Goal: Task Accomplishment & Management: Manage account settings

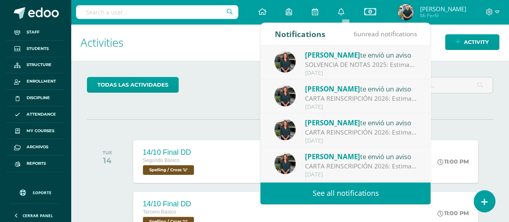
click at [313, 59] on div "Dulce Urizar te envió un aviso" at bounding box center [361, 55] width 112 height 10
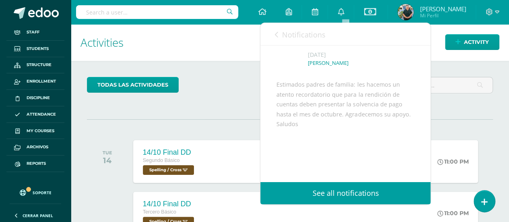
scroll to position [81, 0]
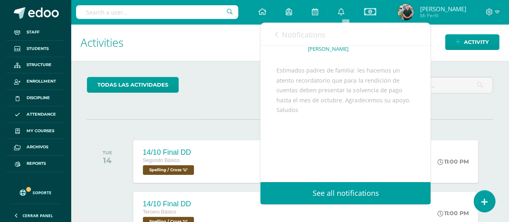
click at [161, 36] on h1 "Activities" at bounding box center [290, 42] width 419 height 37
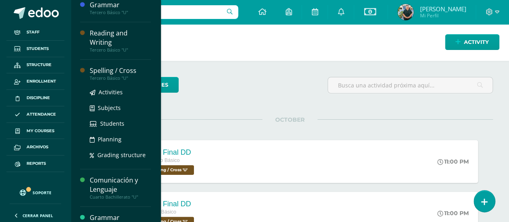
scroll to position [321, 0]
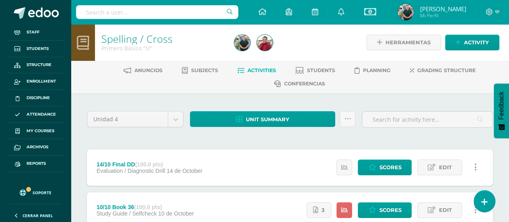
click at [396, 157] on div "Estatus de Actividad: 12 Estudiantes sin calificar 0 Estudiantes con cero Media…" at bounding box center [409, 167] width 169 height 36
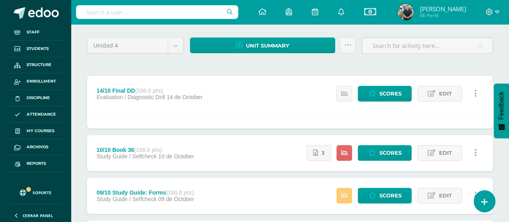
scroll to position [121, 0]
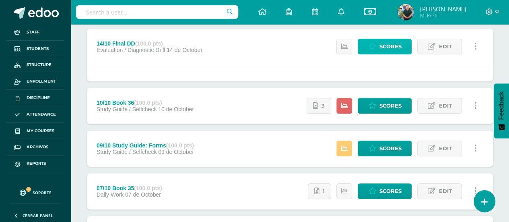
click at [386, 43] on span "Scores" at bounding box center [390, 46] width 22 height 15
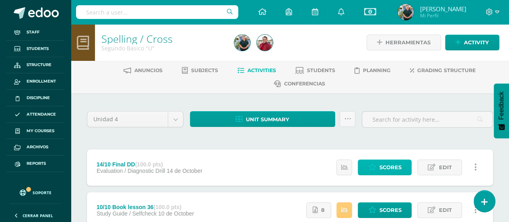
click at [379, 165] on link "Scores" at bounding box center [385, 167] width 54 height 16
click at [393, 165] on span "Scores" at bounding box center [390, 167] width 22 height 15
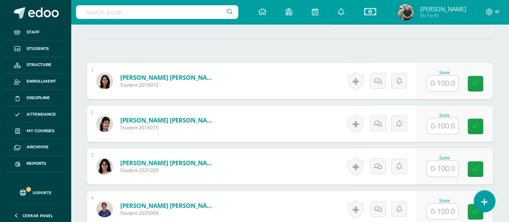
scroll to position [231, 0]
click at [433, 80] on input "text" at bounding box center [442, 83] width 31 height 16
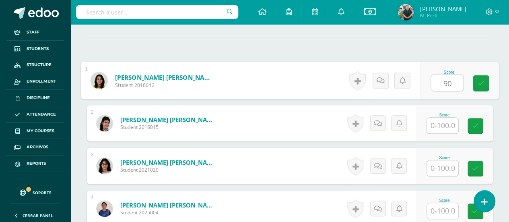
scroll to position [231, 0]
type input "90"
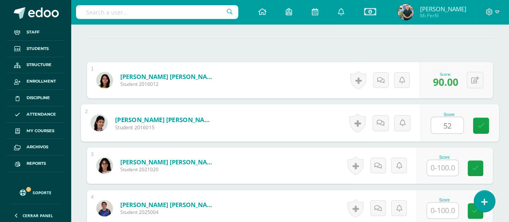
type input "52"
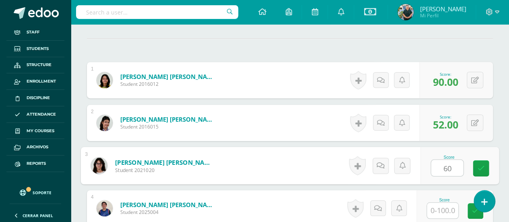
type input "60"
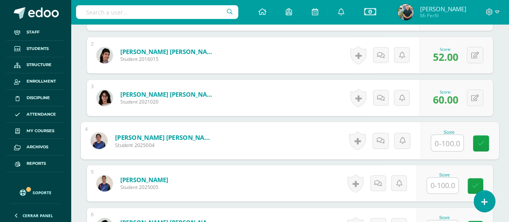
scroll to position [312, 0]
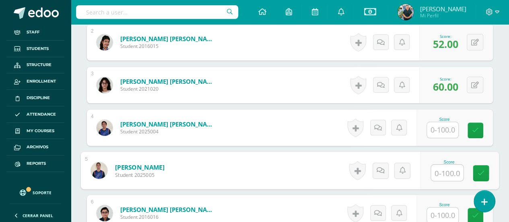
click at [440, 174] on input "text" at bounding box center [447, 173] width 32 height 16
type input "66"
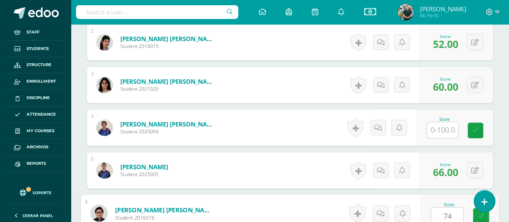
type input "74"
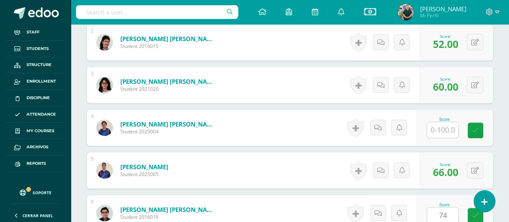
scroll to position [456, 0]
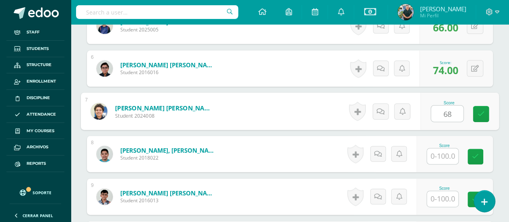
type input "68"
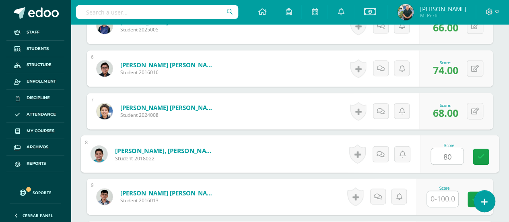
type input "80"
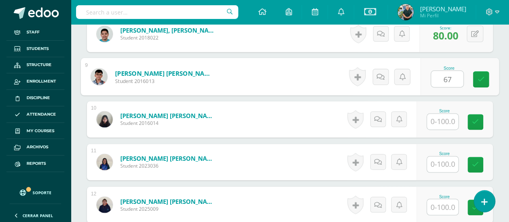
scroll to position [577, 0]
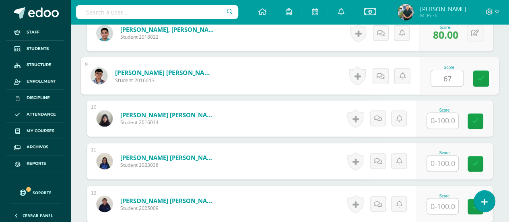
type input "67"
click at [445, 155] on input "text" at bounding box center [442, 163] width 31 height 16
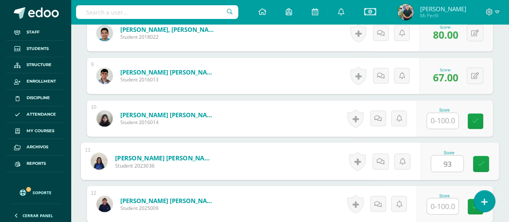
type input "93"
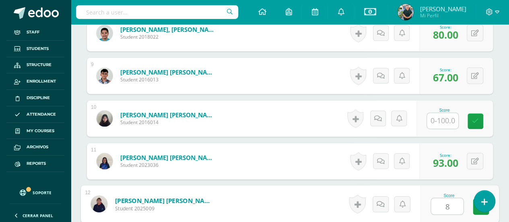
type input "88"
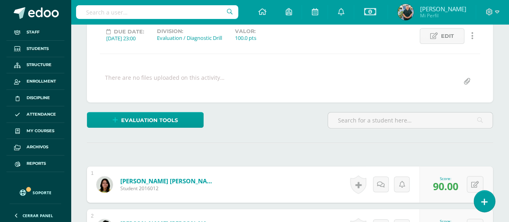
scroll to position [0, 0]
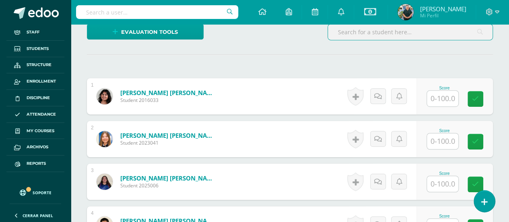
scroll to position [256, 0]
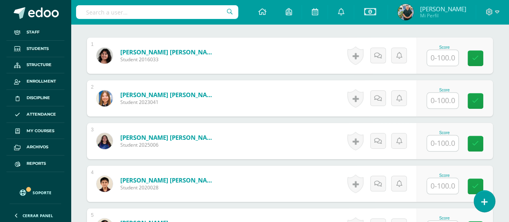
click at [435, 101] on input "text" at bounding box center [442, 101] width 31 height 16
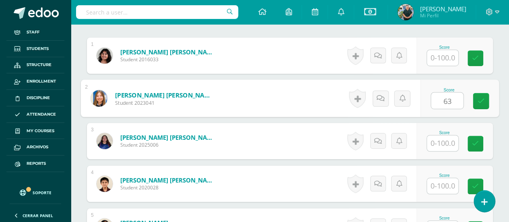
type input "63"
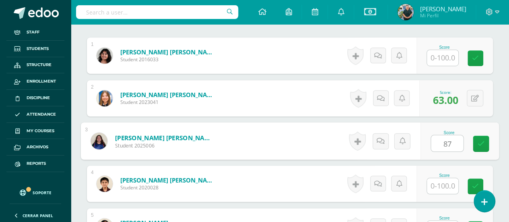
type input "87"
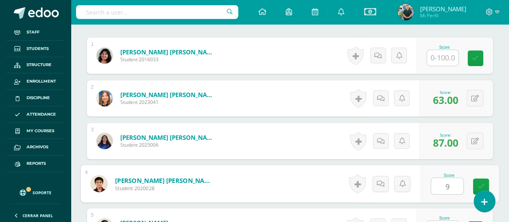
type input "95"
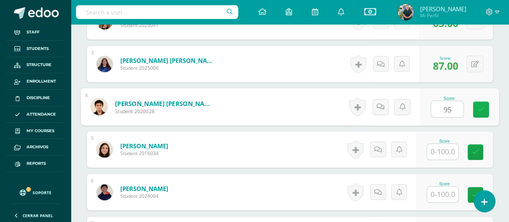
scroll to position [336, 0]
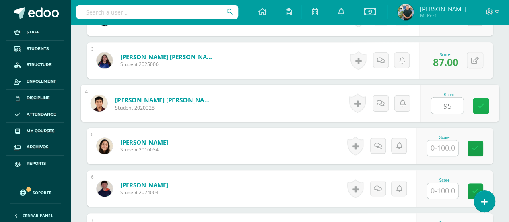
click at [475, 103] on link at bounding box center [481, 106] width 16 height 16
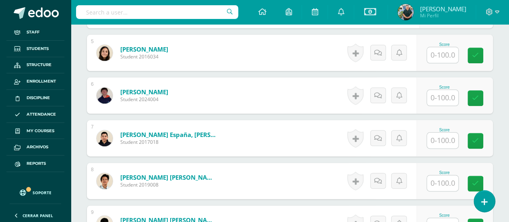
scroll to position [417, 0]
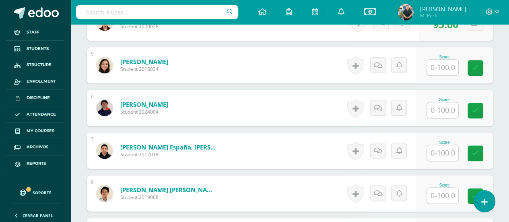
click at [439, 111] on input "text" at bounding box center [442, 110] width 31 height 16
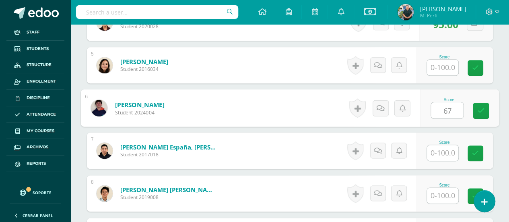
type input "67"
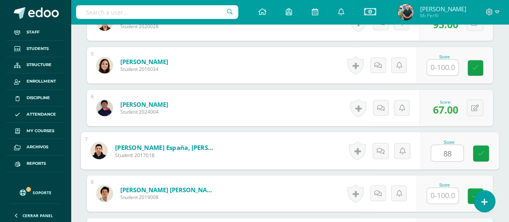
type input "88"
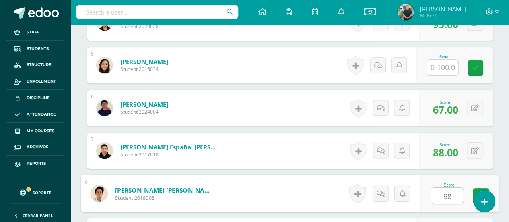
type input "98"
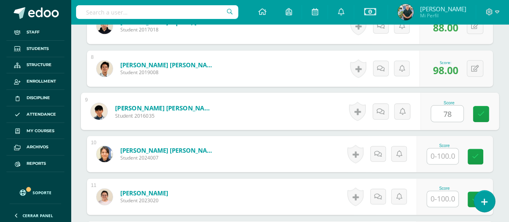
type input "78"
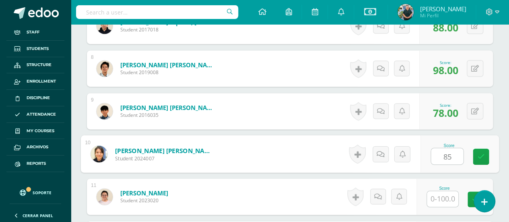
type input "85"
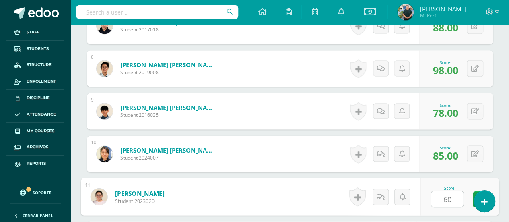
type input "60"
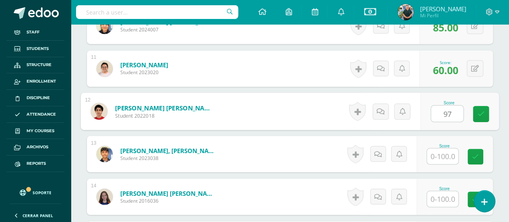
type input "97"
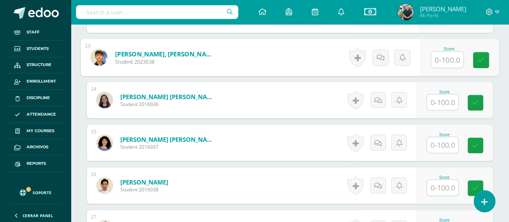
scroll to position [791, 0]
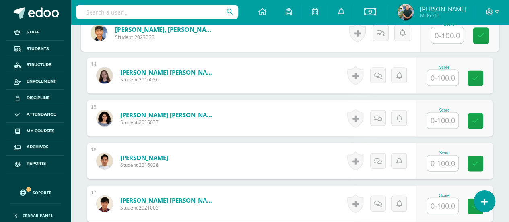
click at [443, 76] on input "text" at bounding box center [442, 78] width 31 height 16
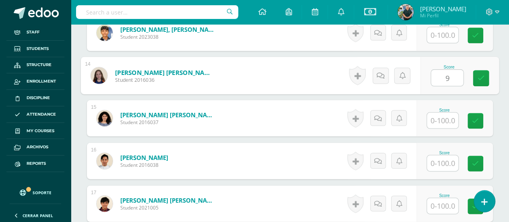
type input "95"
click at [483, 77] on icon at bounding box center [481, 78] width 7 height 7
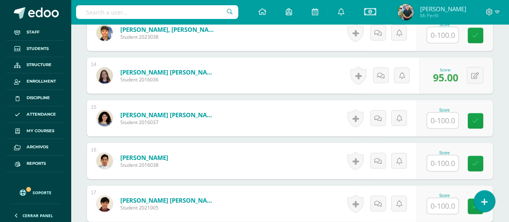
click at [446, 161] on input "text" at bounding box center [442, 163] width 31 height 16
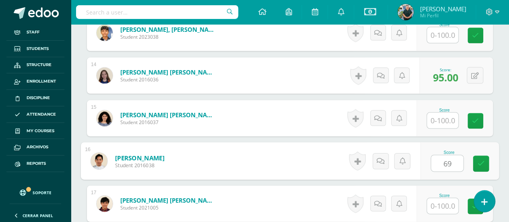
type input "69"
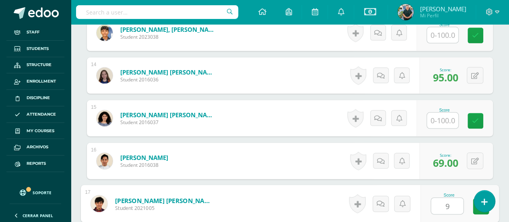
type input "98"
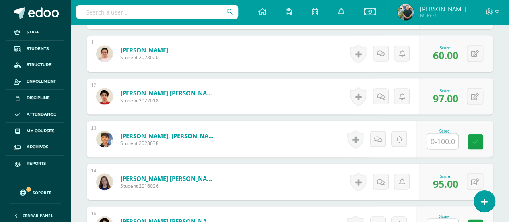
scroll to position [679, 0]
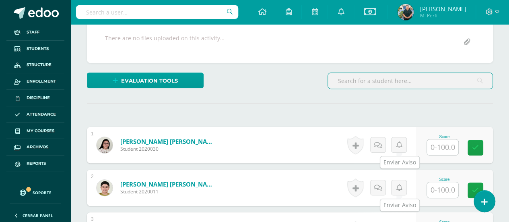
scroll to position [254, 0]
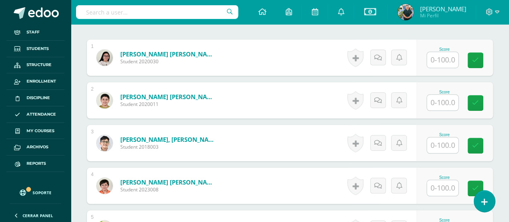
click at [438, 103] on input "text" at bounding box center [442, 103] width 31 height 16
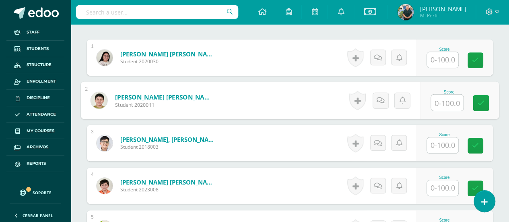
scroll to position [254, 0]
type input "93"
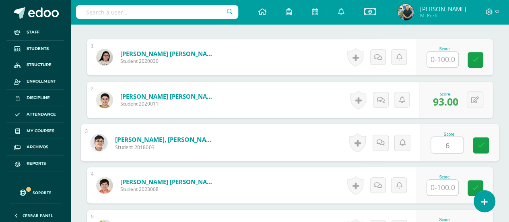
type input "69"
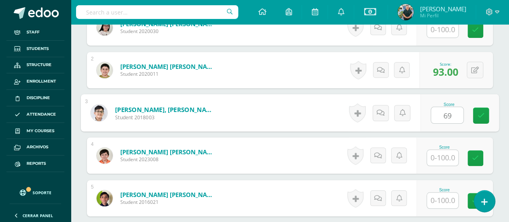
scroll to position [335, 0]
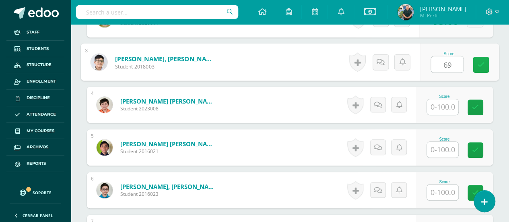
click at [480, 61] on icon at bounding box center [481, 64] width 7 height 7
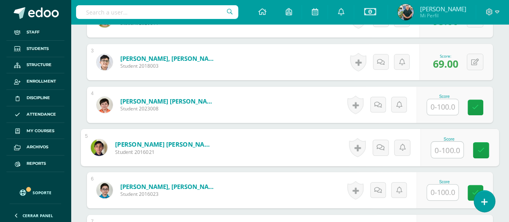
click at [441, 149] on input "text" at bounding box center [447, 150] width 32 height 16
type input "78"
click at [477, 146] on link at bounding box center [481, 150] width 16 height 16
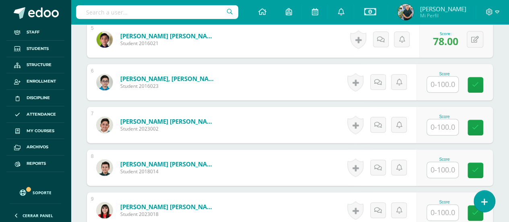
scroll to position [455, 0]
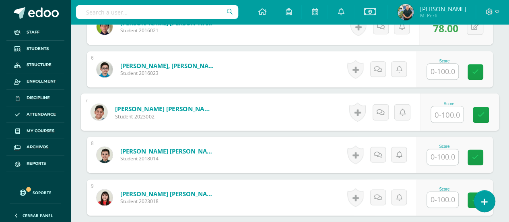
click at [438, 112] on input "text" at bounding box center [447, 114] width 32 height 16
type input "77"
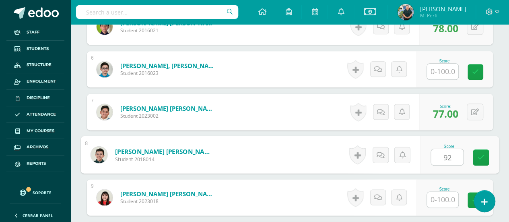
type input "92"
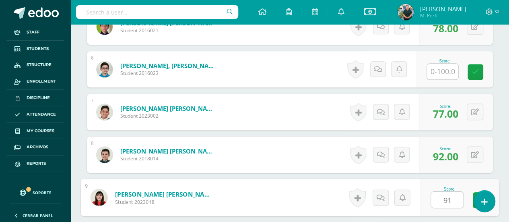
type input "91"
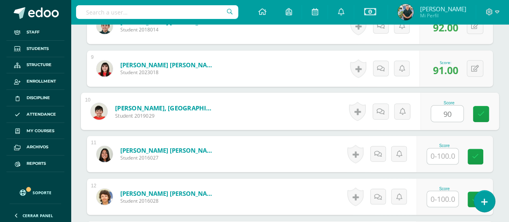
type input "90"
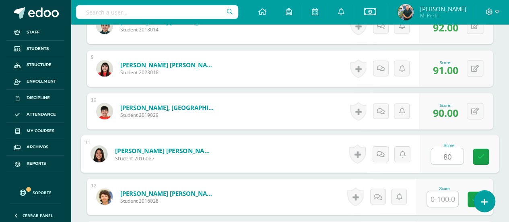
type input "80"
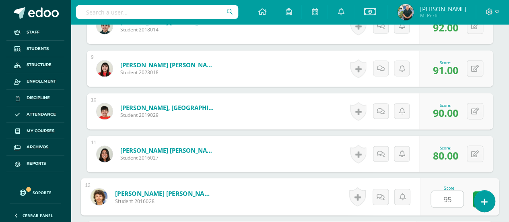
type input "95"
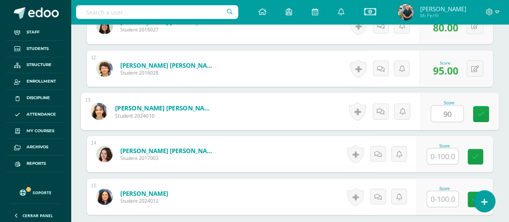
type input "90"
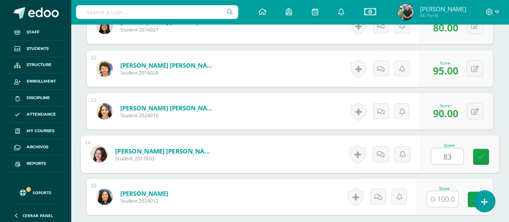
type input "83"
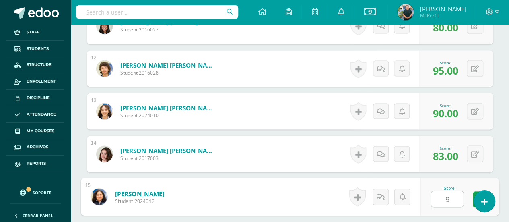
type input "92"
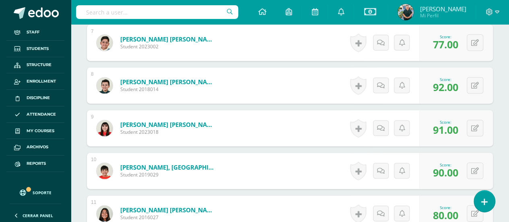
scroll to position [231, 0]
